Goal: Transaction & Acquisition: Purchase product/service

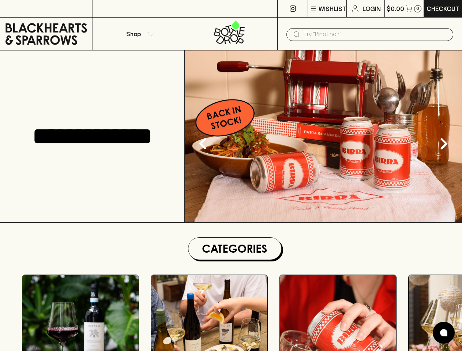
click at [327, 9] on p "Wishlist" at bounding box center [333, 8] width 28 height 9
